Goal: Task Accomplishment & Management: Use online tool/utility

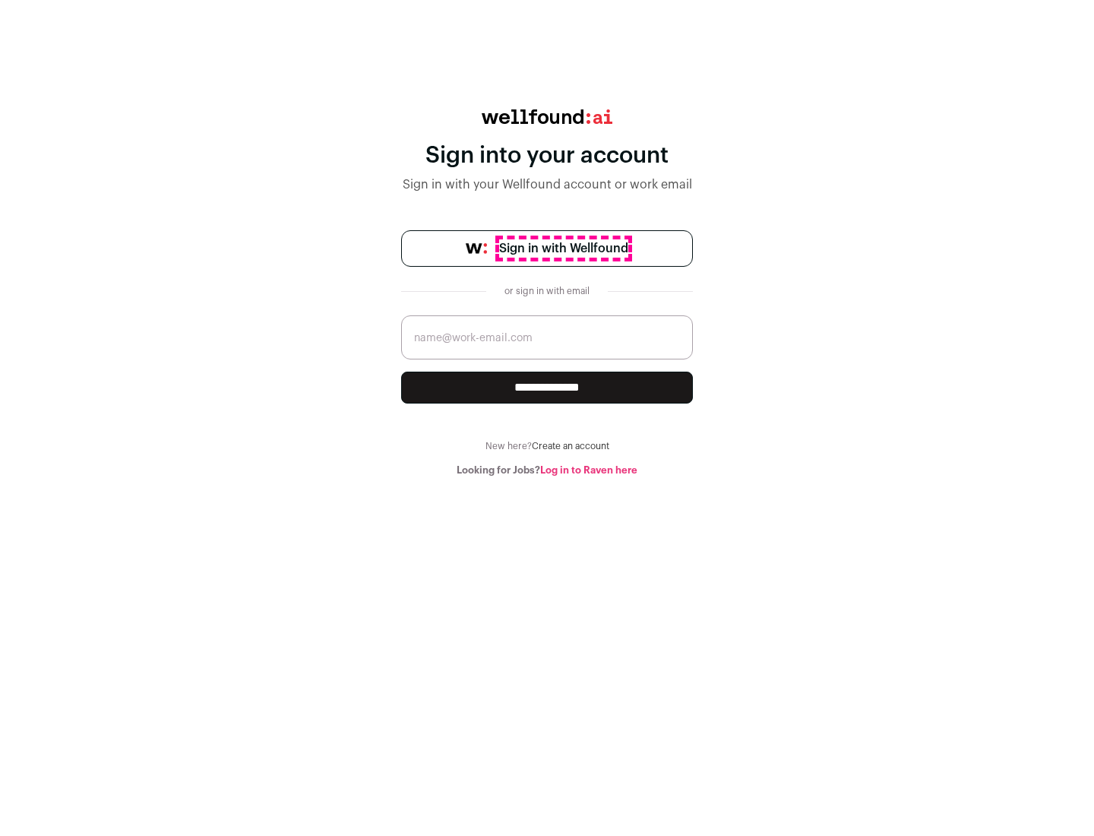
click at [563, 248] on span "Sign in with Wellfound" at bounding box center [563, 248] width 129 height 18
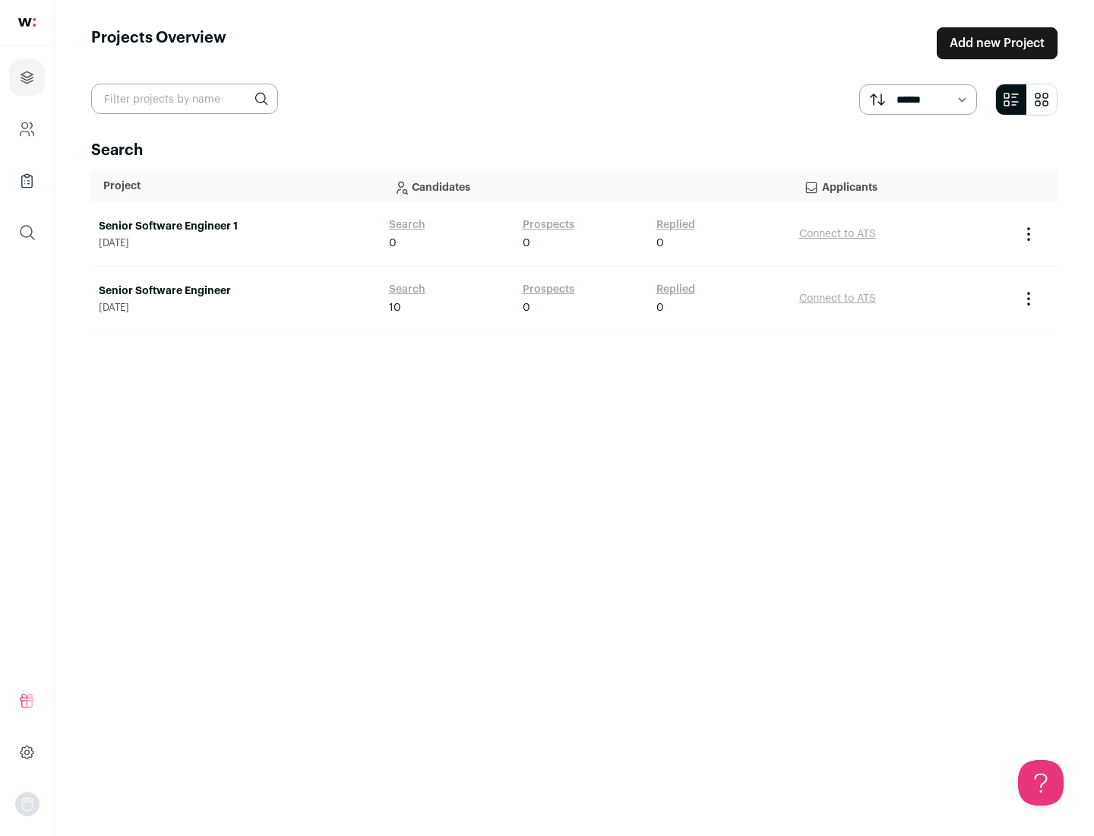
click at [236, 291] on link "Senior Software Engineer" at bounding box center [236, 290] width 275 height 15
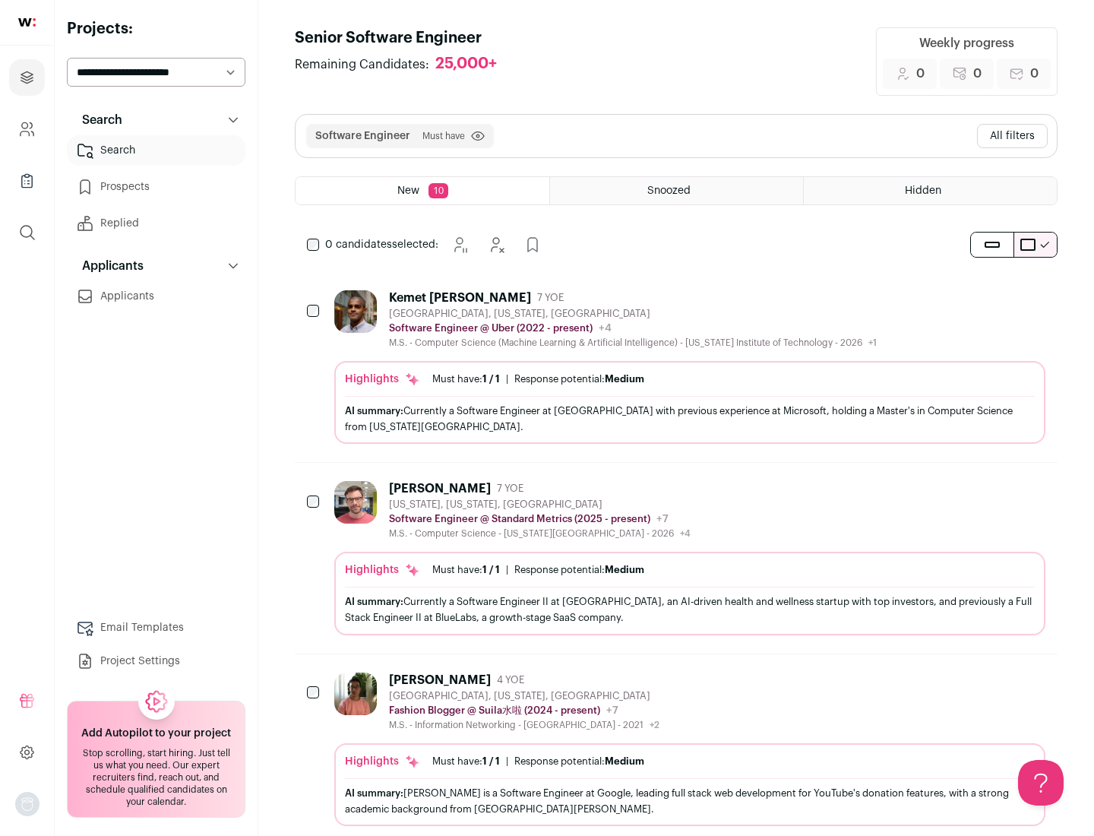
click at [676, 367] on div "Highlights Must have: 1 / 1 How many must haves have been fulfilled? | Response…" at bounding box center [689, 402] width 711 height 83
